Goal: Task Accomplishment & Management: Use online tool/utility

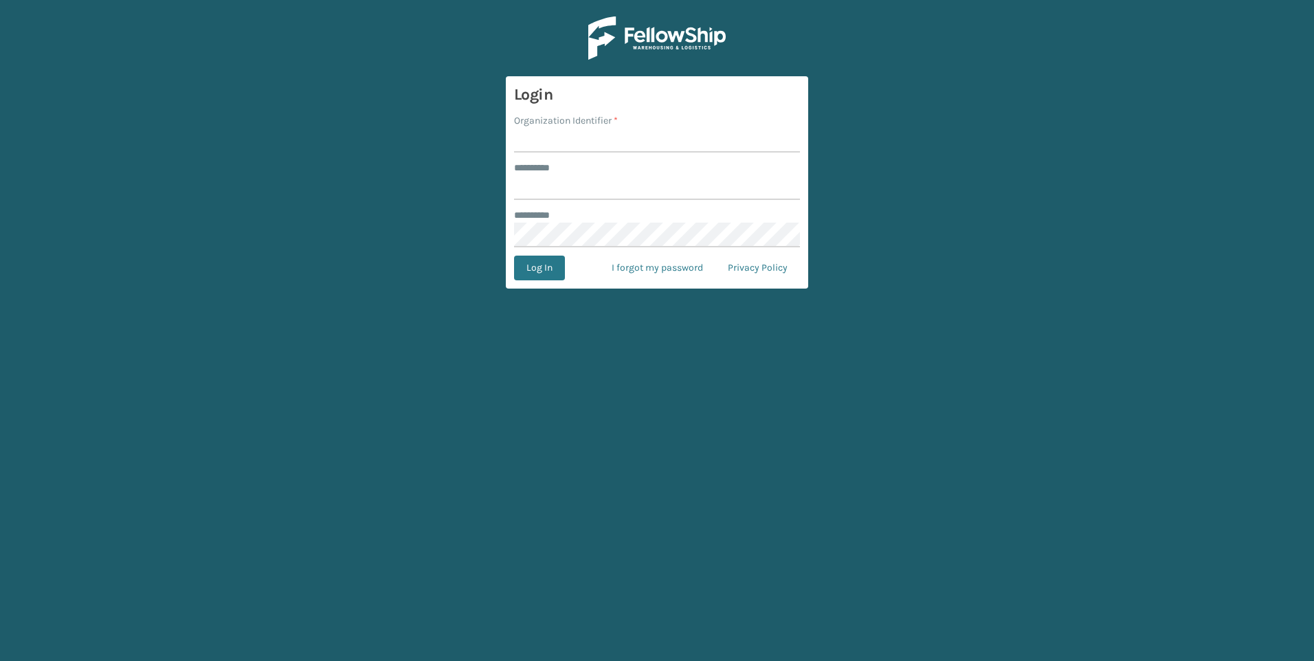
click at [555, 146] on input "Organization Identifier *" at bounding box center [657, 140] width 286 height 25
type input "remco [GEOGRAPHIC_DATA]"
click at [560, 187] on input "******** *" at bounding box center [657, 187] width 286 height 25
type input "**********"
click at [514, 256] on button "Log In" at bounding box center [539, 268] width 51 height 25
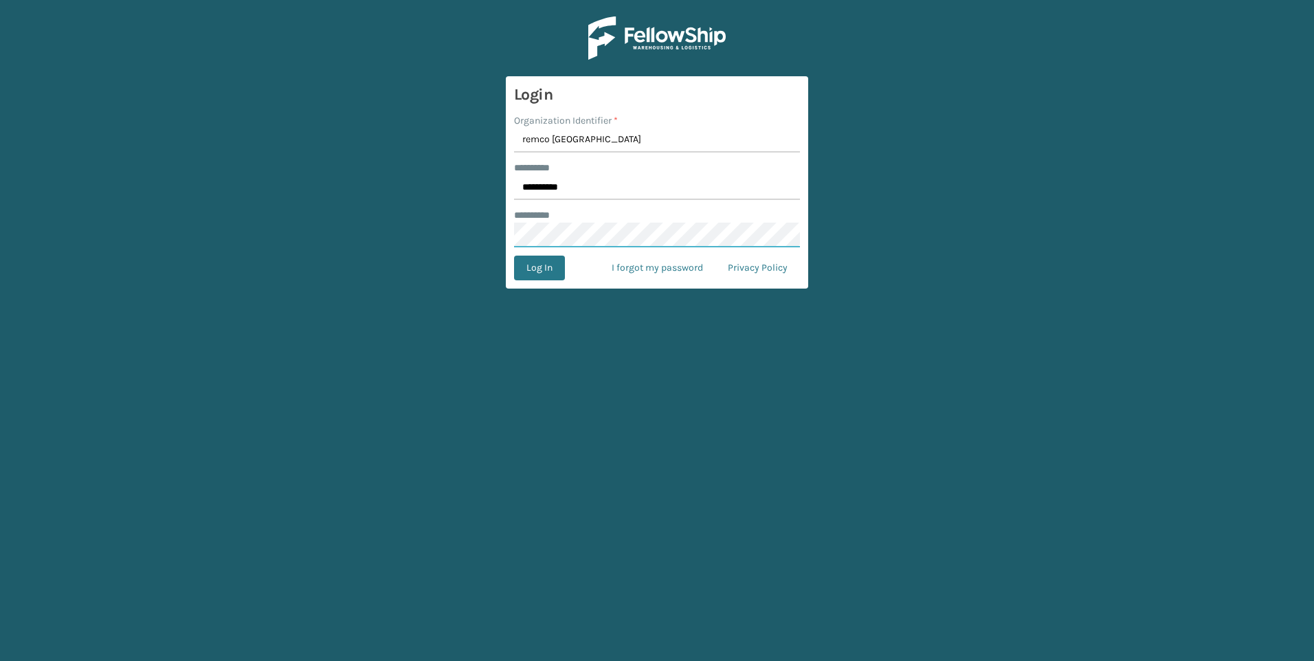
click at [514, 256] on button "Log In" at bounding box center [539, 268] width 51 height 25
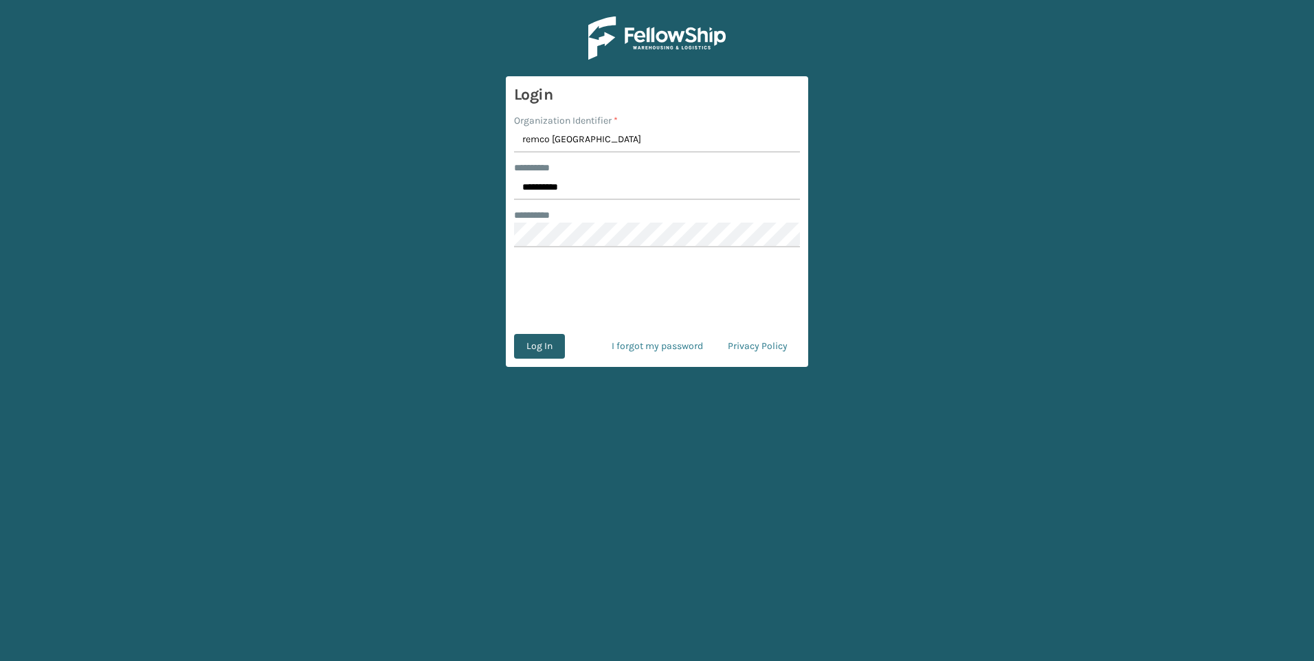
click at [542, 355] on button "Log In" at bounding box center [539, 346] width 51 height 25
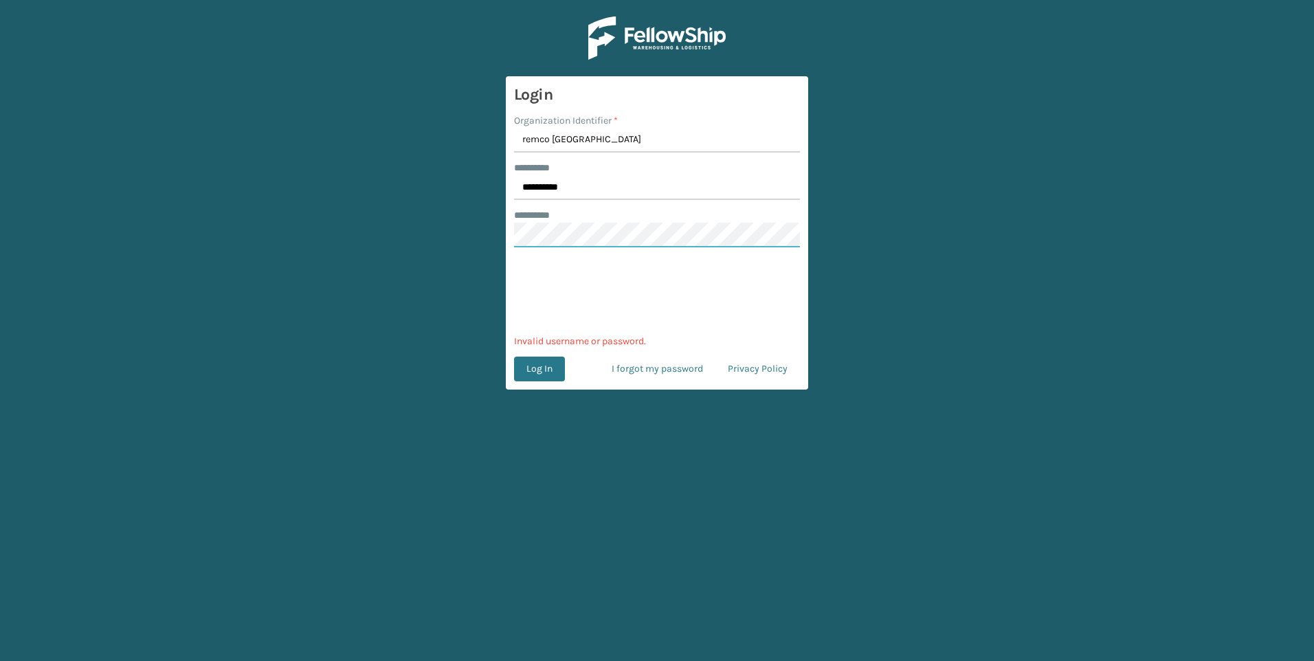
click at [499, 226] on main "**********" at bounding box center [657, 330] width 1314 height 661
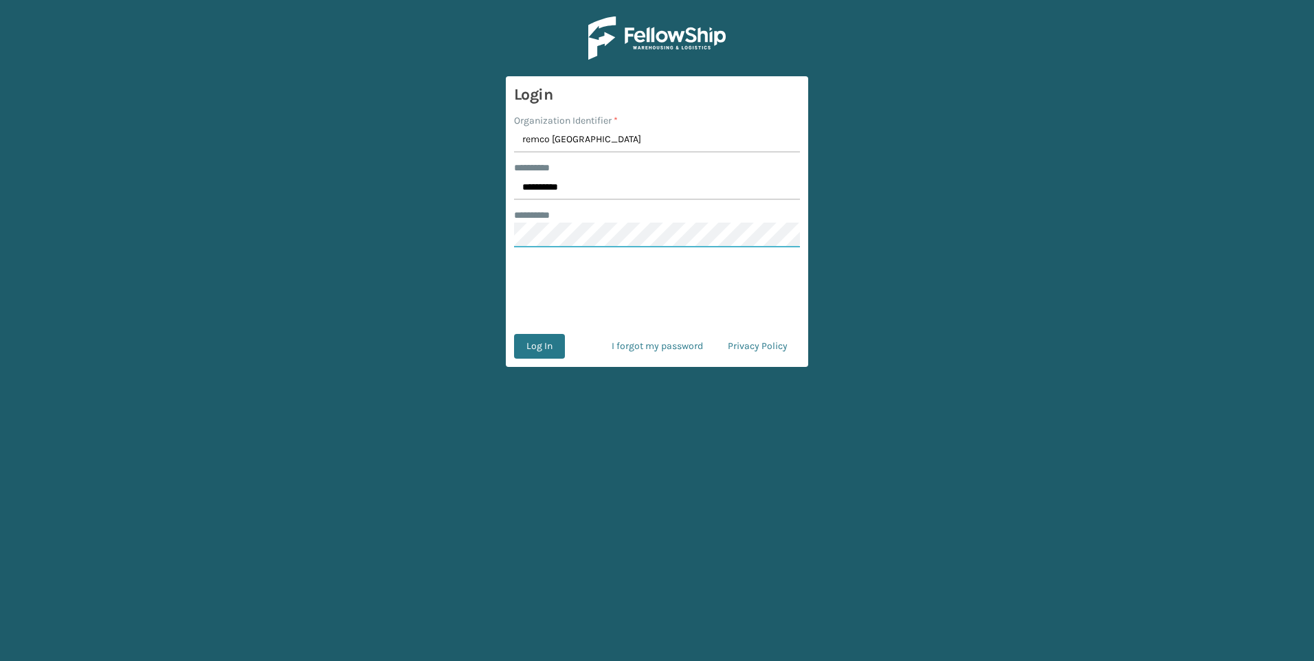
click at [514, 334] on button "Log In" at bounding box center [539, 346] width 51 height 25
click at [494, 233] on main "**********" at bounding box center [657, 330] width 1314 height 661
click at [546, 339] on button "Log In" at bounding box center [539, 346] width 51 height 25
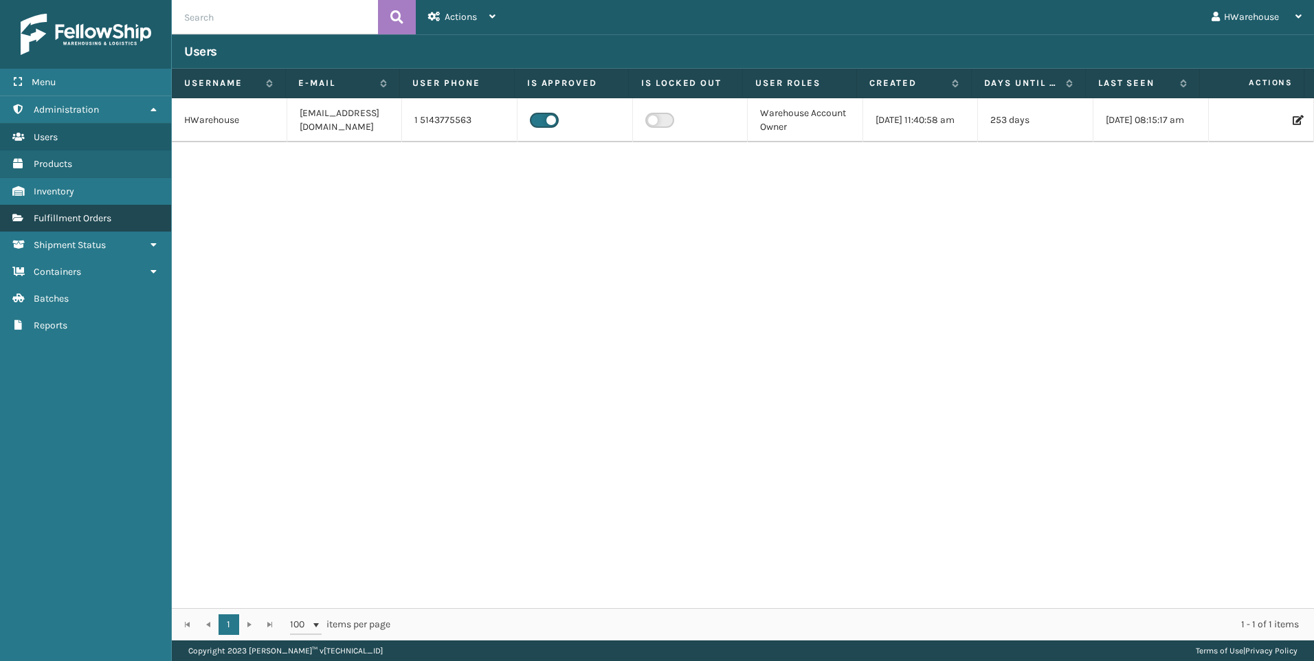
click at [66, 223] on span "Fulfillment Orders" at bounding box center [73, 218] width 78 height 12
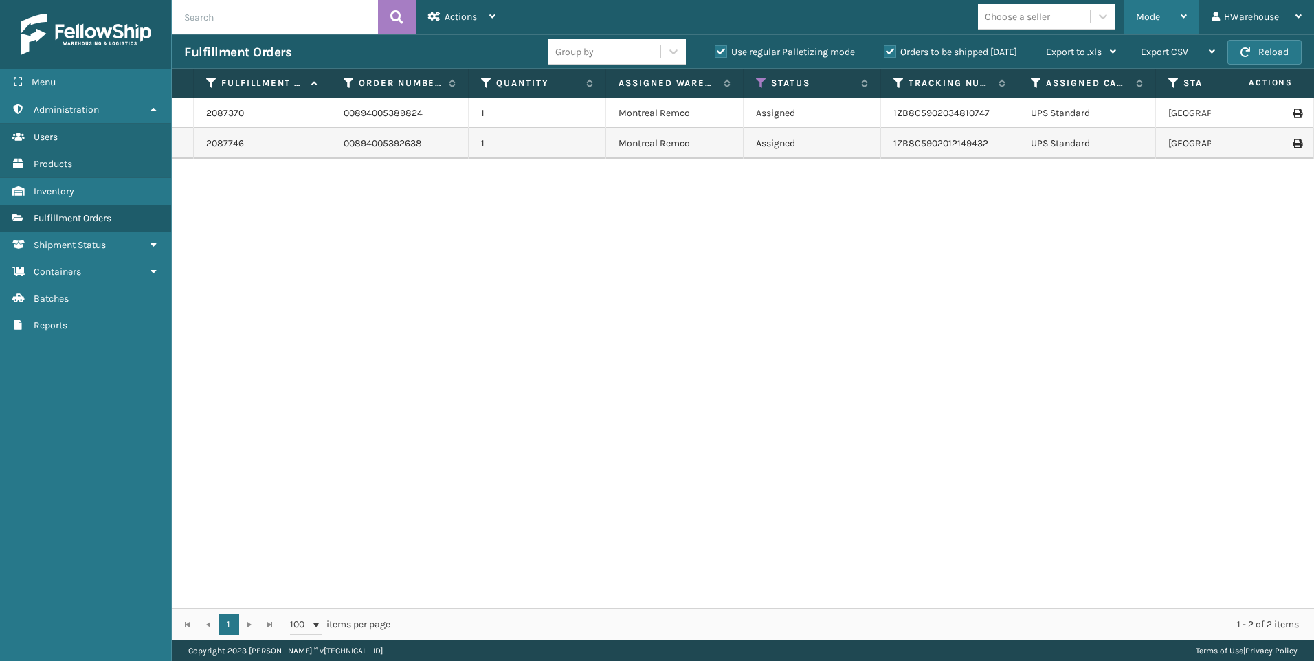
click at [1161, 4] on div "Mode" at bounding box center [1161, 17] width 51 height 34
click at [793, 239] on div "2087370 00894005389824 1 Montreal Remco Assigned 1ZB8C5902034810747 UPS Standar…" at bounding box center [743, 353] width 1142 height 510
click at [1006, 122] on td "1ZB8C5902034810747" at bounding box center [949, 113] width 137 height 30
click at [555, 125] on td "1" at bounding box center [537, 113] width 137 height 30
click at [553, 138] on td "1" at bounding box center [537, 144] width 137 height 30
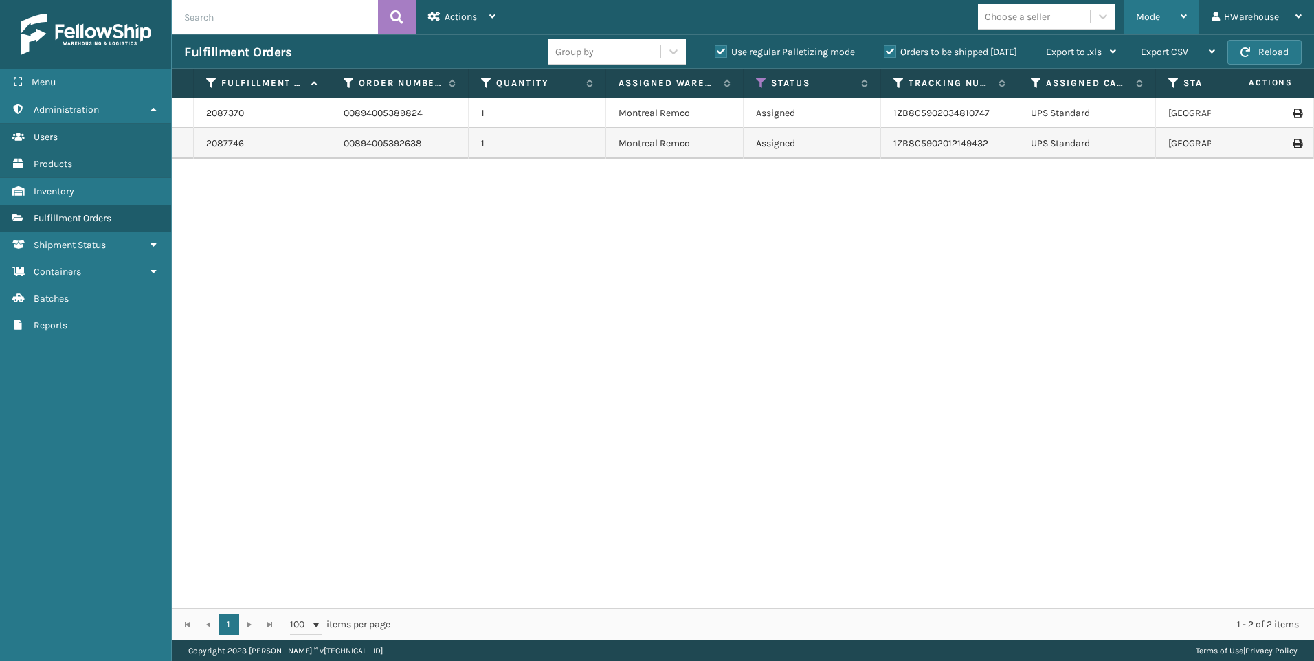
click at [1144, 18] on span "Mode" at bounding box center [1148, 17] width 24 height 12
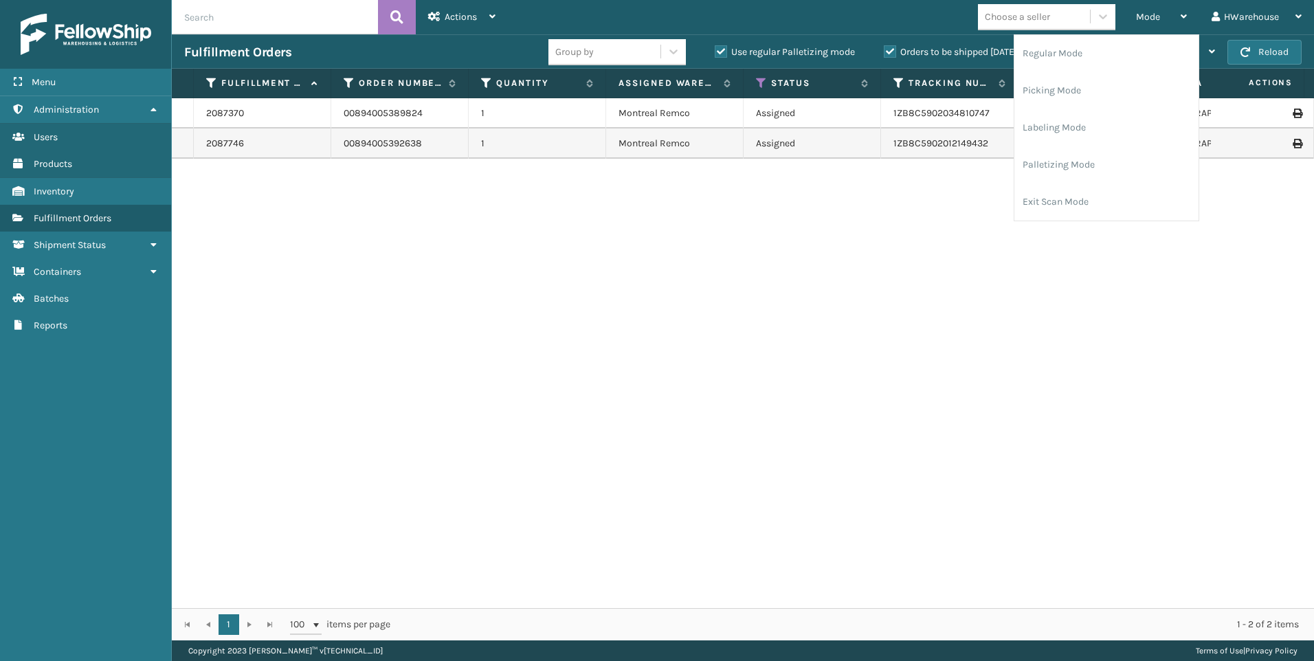
click at [680, 243] on div "2087370 00894005389824 1 Montreal Remco Assigned 1ZB8C5902034810747 UPS Standar…" at bounding box center [743, 353] width 1142 height 510
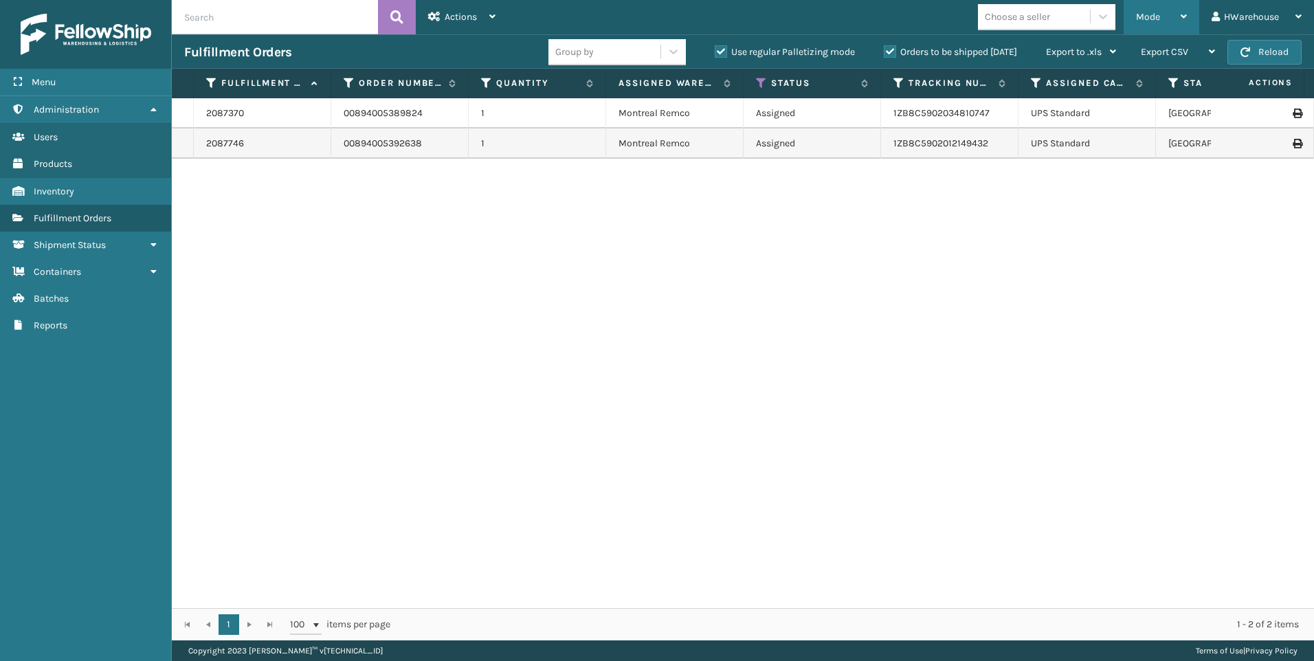
click at [1155, 3] on div "Mode" at bounding box center [1161, 17] width 51 height 34
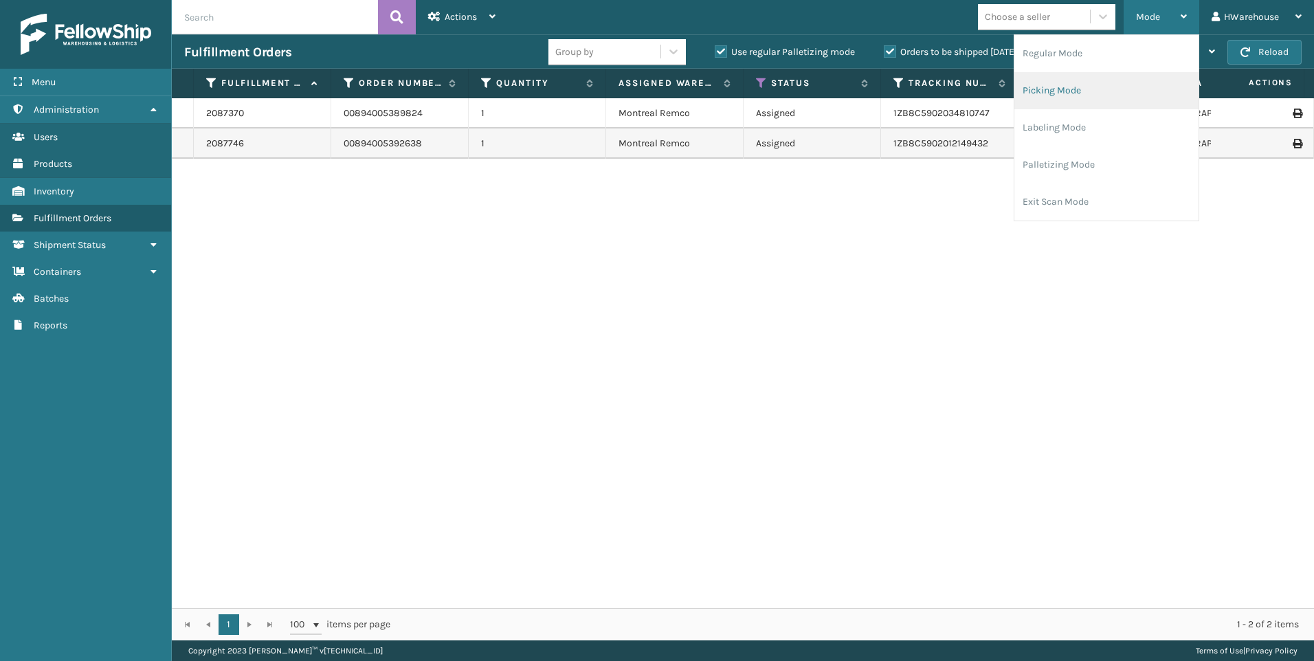
click at [1117, 91] on li "Picking Mode" at bounding box center [1106, 90] width 184 height 37
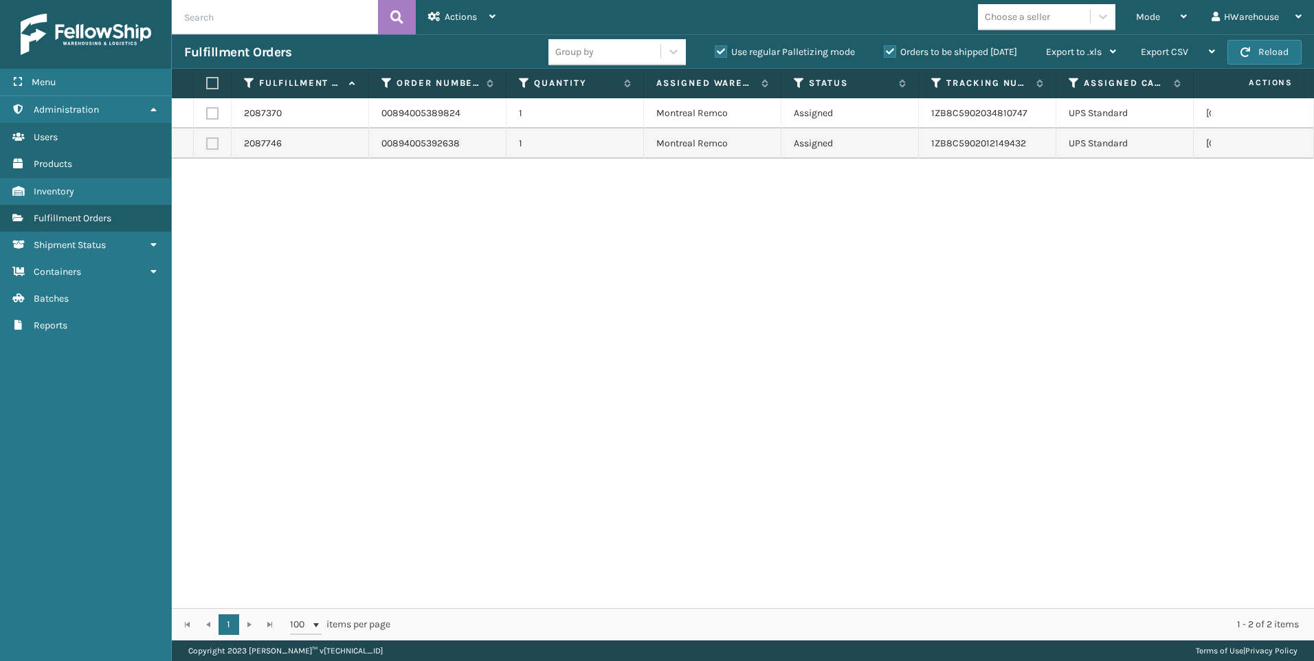
click at [220, 114] on td at bounding box center [213, 113] width 38 height 30
click at [205, 115] on td at bounding box center [213, 113] width 38 height 30
click at [208, 118] on label at bounding box center [212, 113] width 12 height 12
click at [207, 116] on input "checkbox" at bounding box center [206, 111] width 1 height 9
checkbox input "true"
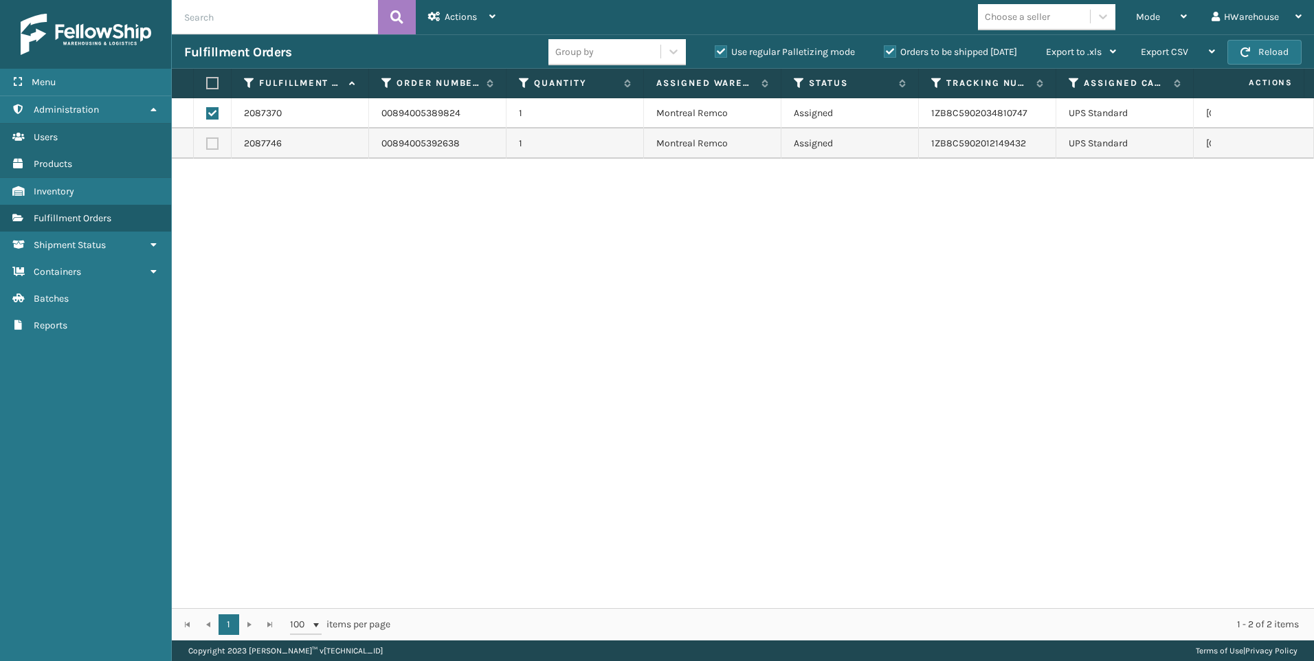
click at [211, 140] on label at bounding box center [212, 143] width 12 height 12
click at [207, 140] on input "checkbox" at bounding box center [206, 141] width 1 height 9
checkbox input "true"
click at [214, 85] on label at bounding box center [210, 83] width 8 height 12
click at [207, 85] on input "checkbox" at bounding box center [206, 83] width 1 height 9
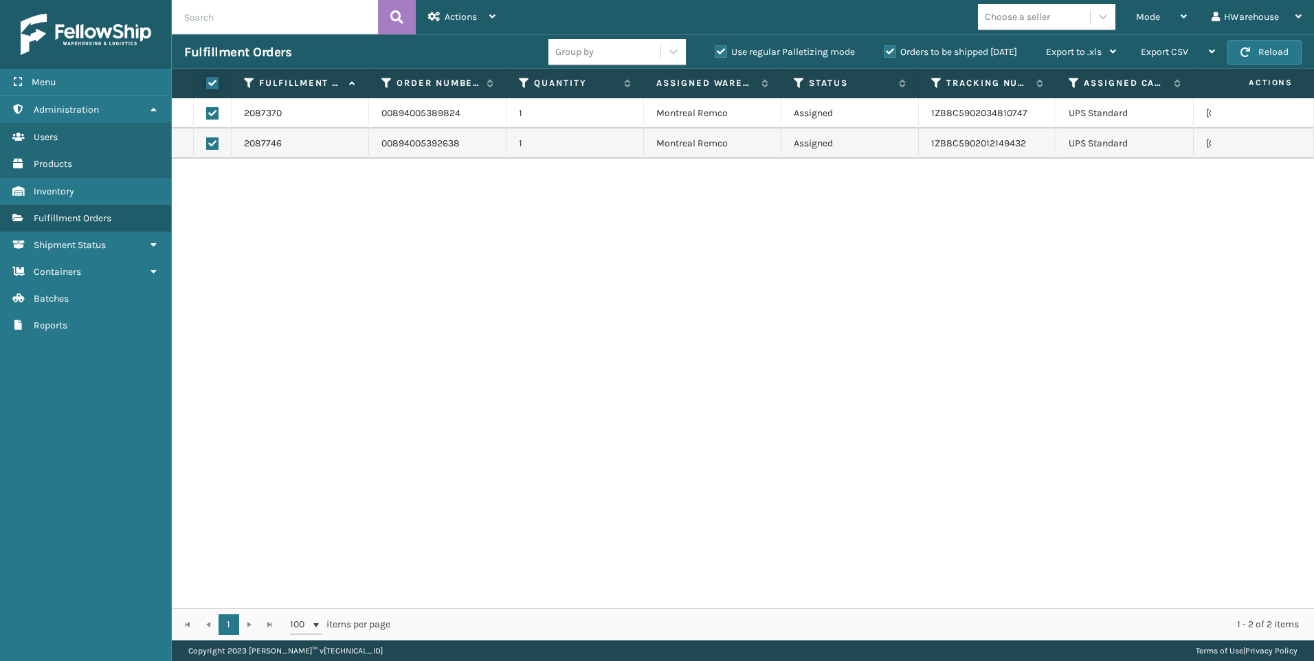
checkbox input "false"
click at [212, 108] on label at bounding box center [212, 113] width 12 height 12
click at [207, 108] on input "checkbox" at bounding box center [206, 111] width 1 height 9
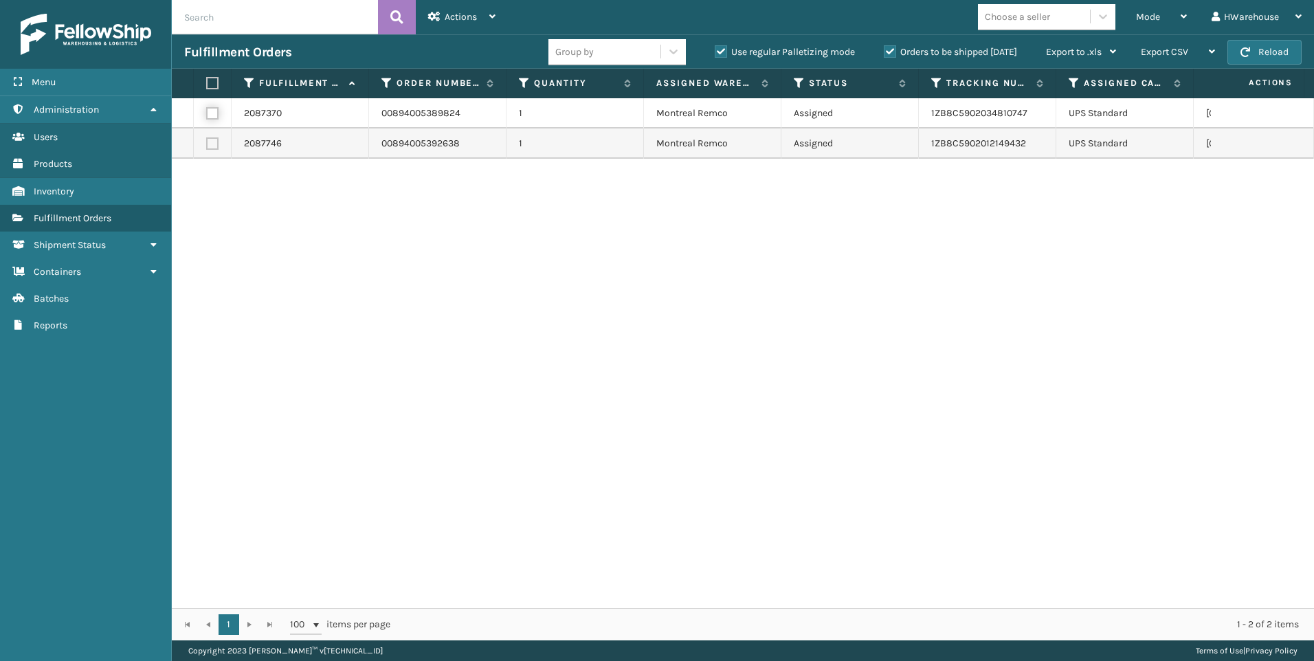
checkbox input "true"
click at [210, 141] on label at bounding box center [212, 143] width 12 height 12
click at [207, 141] on input "checkbox" at bounding box center [206, 141] width 1 height 9
checkbox input "true"
click at [456, 20] on span "Actions" at bounding box center [461, 17] width 32 height 12
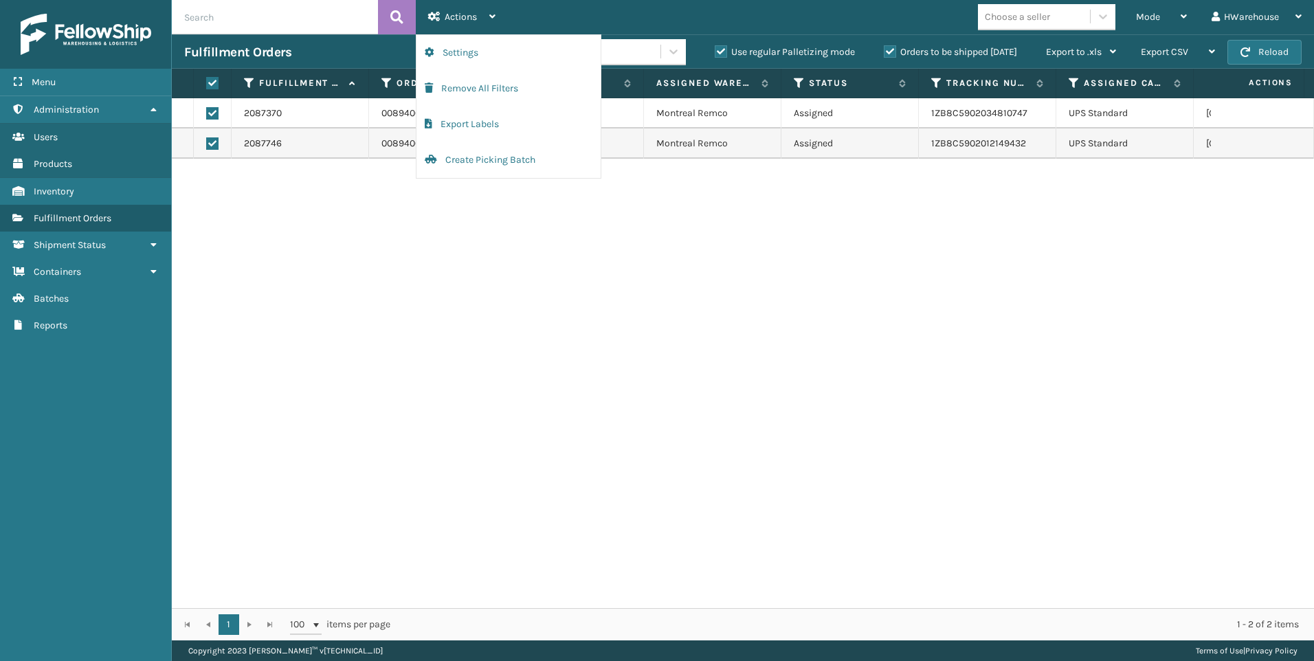
click at [696, 339] on div "2087370 00894005389824 1 Montreal Remco Assigned 1ZB8C5902034810747 UPS Standar…" at bounding box center [743, 353] width 1142 height 510
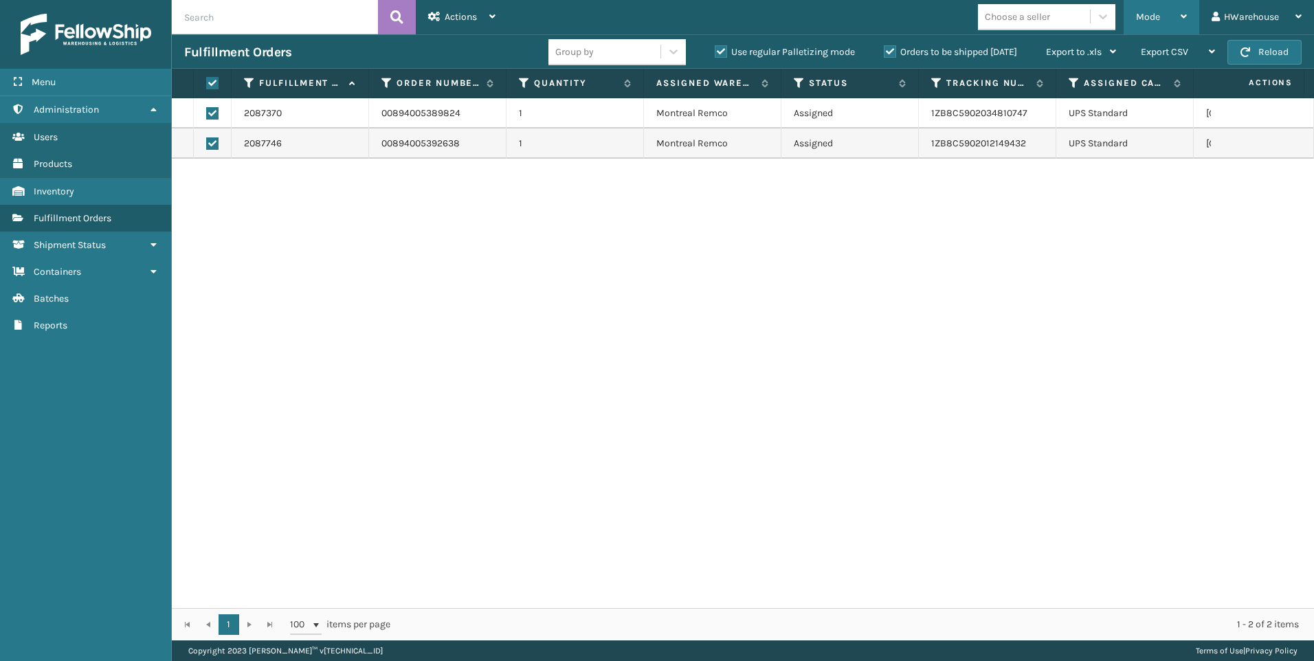
click at [1148, 16] on span "Mode" at bounding box center [1148, 17] width 24 height 12
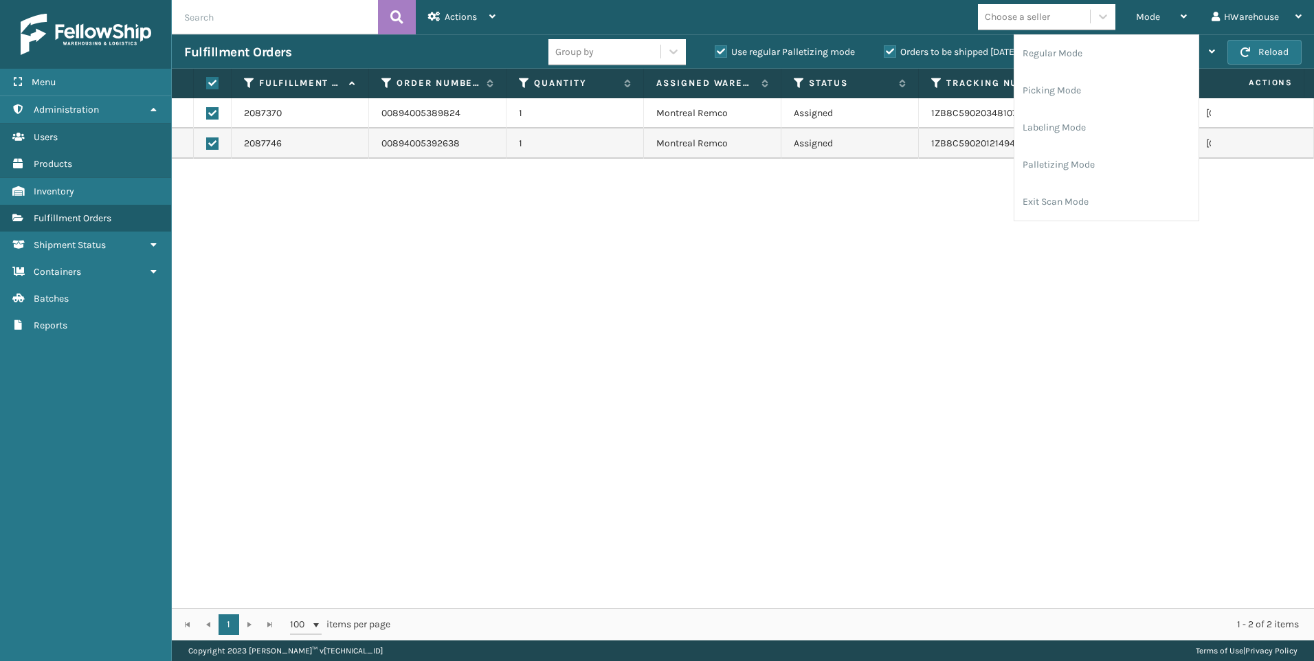
click at [849, 256] on div "2087370 00894005389824 1 Montreal Remco Assigned 1ZB8C5902034810747 UPS Standar…" at bounding box center [743, 353] width 1142 height 510
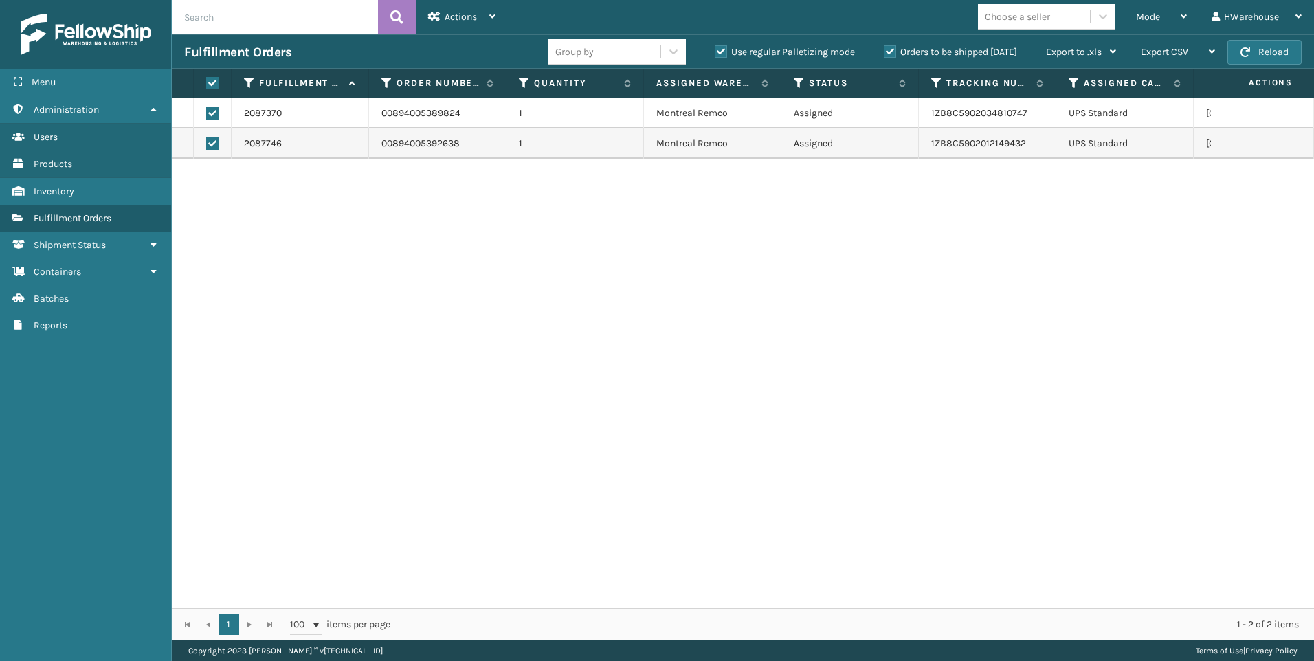
click at [214, 85] on label at bounding box center [210, 83] width 8 height 12
click at [207, 85] on input "checkbox" at bounding box center [206, 83] width 1 height 9
checkbox input "false"
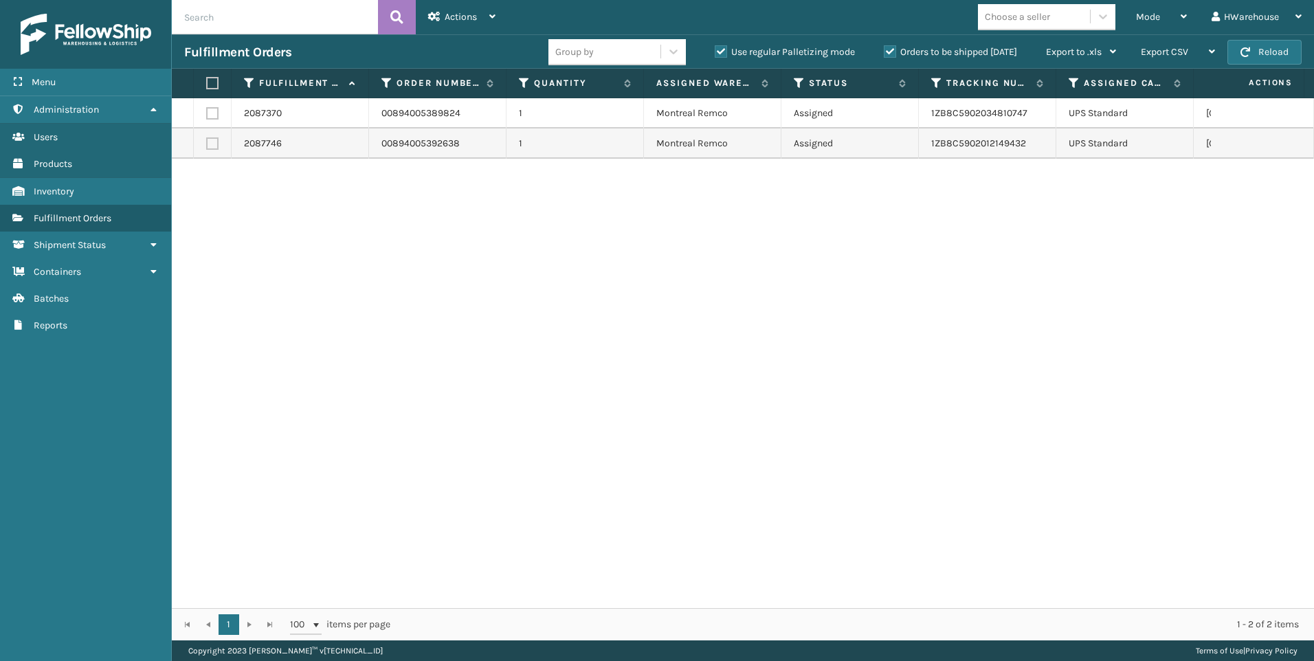
click at [395, 263] on div "2087370 00894005389824 1 Montreal Remco Assigned 1ZB8C5902034810747 UPS Standar…" at bounding box center [743, 353] width 1142 height 510
